Goal: Task Accomplishment & Management: Manage account settings

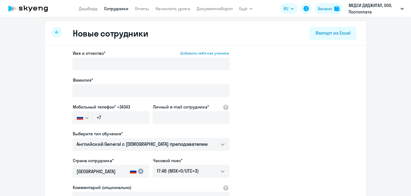
select select "english_adult_not_native_speaker"
select select "3"
select select "english_adult_not_native_speaker"
select select "3"
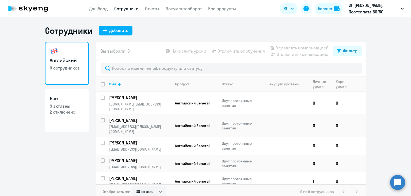
select select "30"
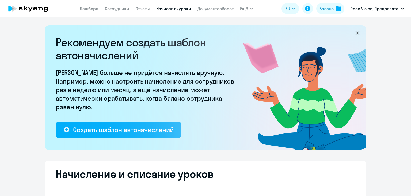
select select "10"
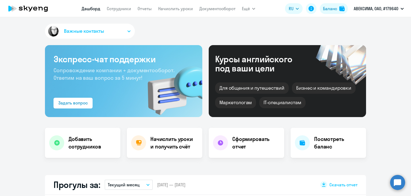
select select "30"
click at [163, 9] on link "Начислить уроки" at bounding box center [175, 8] width 35 height 5
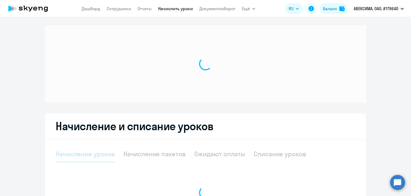
select select "10"
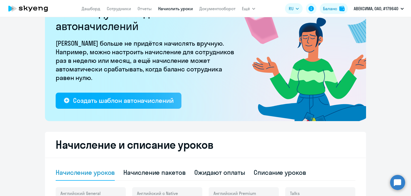
scroll to position [161, 0]
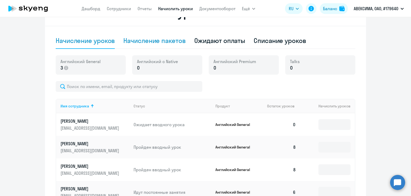
click at [159, 36] on div "Начисление пакетов" at bounding box center [154, 40] width 62 height 9
select select "10"
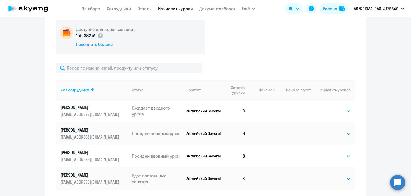
scroll to position [241, 0]
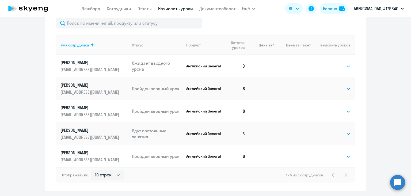
click at [340, 69] on select "Выбрать 4 8 16 32 64 96 128" at bounding box center [340, 66] width 22 height 6
select select "8"
click at [329, 63] on select "Выбрать 4 8 16 32 64 96 128" at bounding box center [340, 66] width 22 height 6
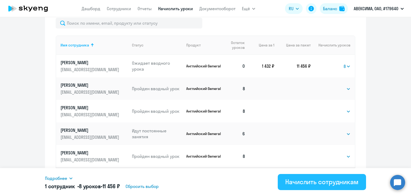
click at [297, 183] on div "Начислить сотрудникам" at bounding box center [321, 181] width 73 height 9
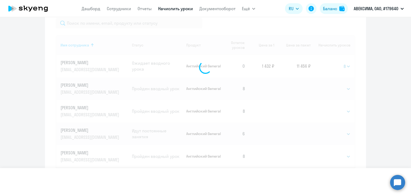
select select
